Goal: Transaction & Acquisition: Purchase product/service

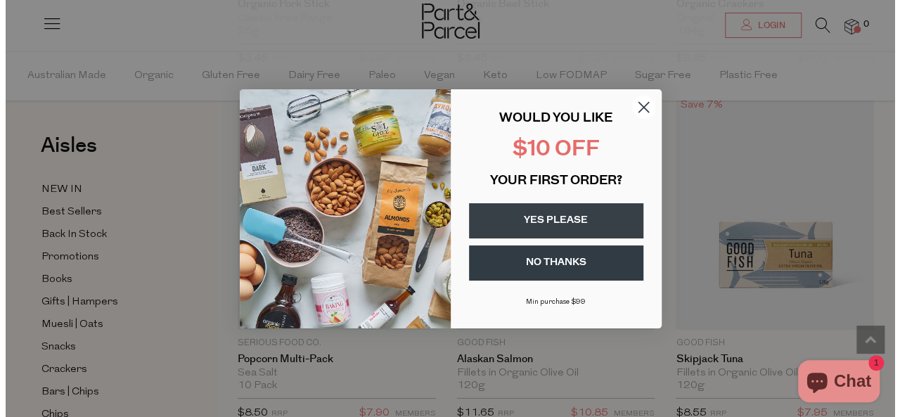
scroll to position [2032, 0]
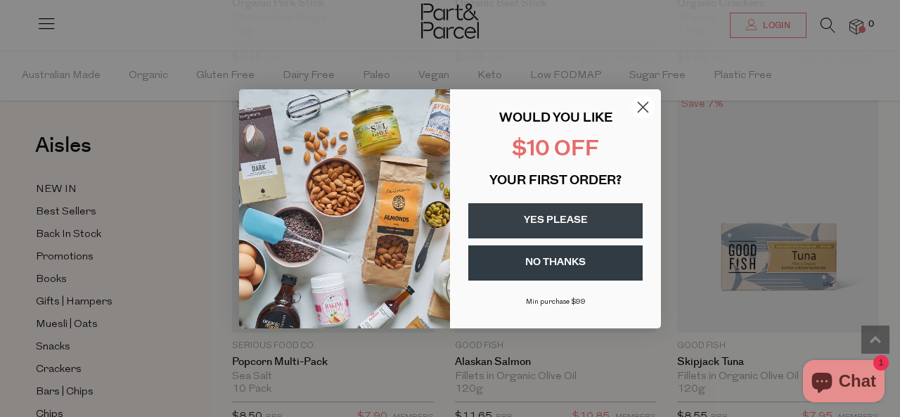
click at [646, 103] on icon "Close dialog" at bounding box center [644, 107] width 10 height 10
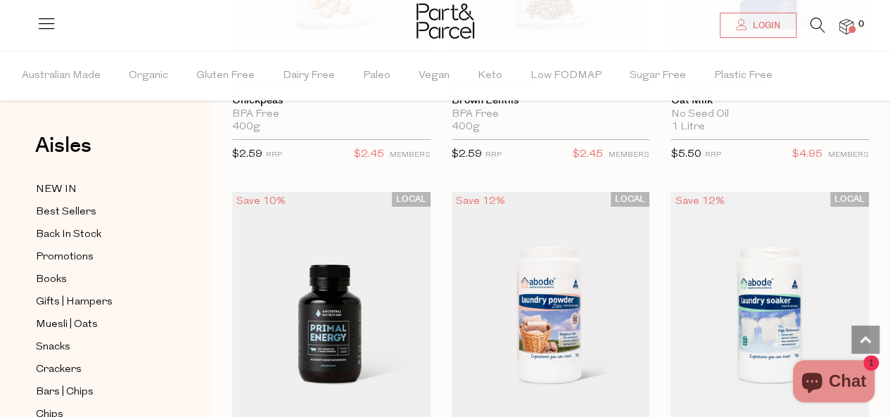
scroll to position [5175, 0]
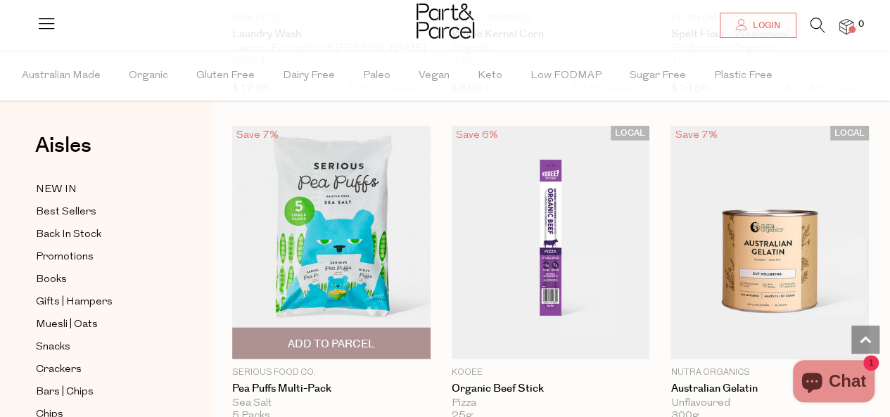
scroll to position [6863, 0]
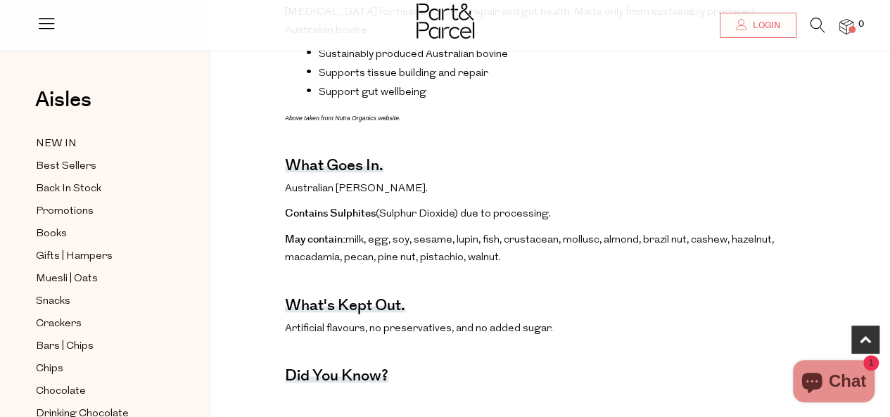
scroll to position [633, 0]
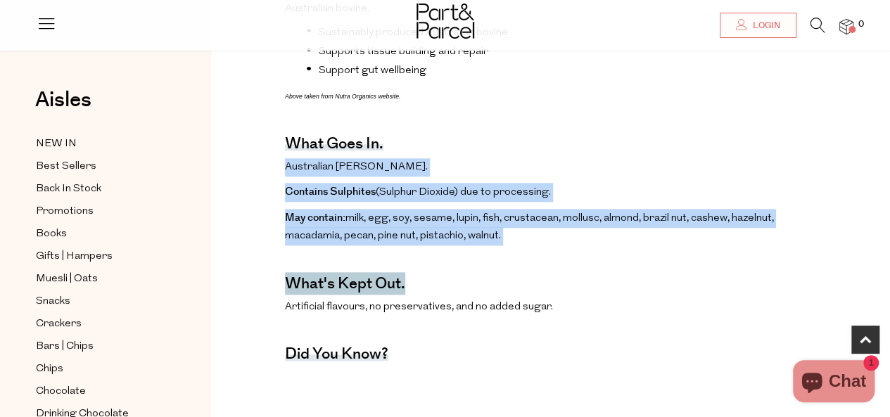
drag, startPoint x: 283, startPoint y: 150, endPoint x: 674, endPoint y: 250, distance: 404.2
